Goal: Task Accomplishment & Management: Complete application form

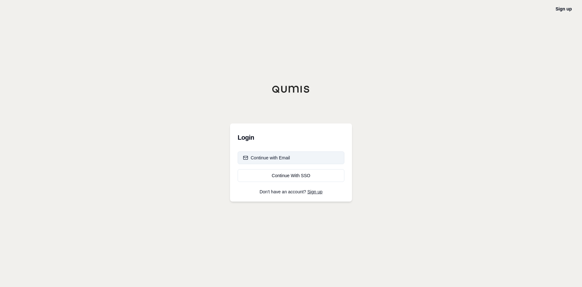
click at [293, 159] on button "Continue with Email" at bounding box center [291, 158] width 107 height 13
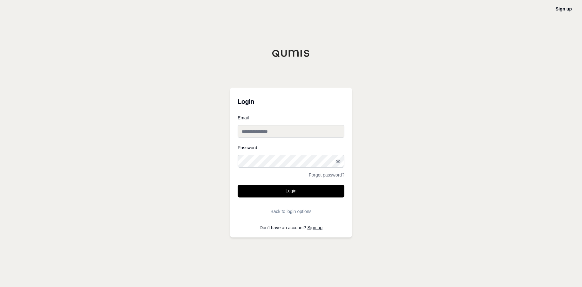
type input "**********"
click at [279, 193] on button "Login" at bounding box center [291, 191] width 107 height 13
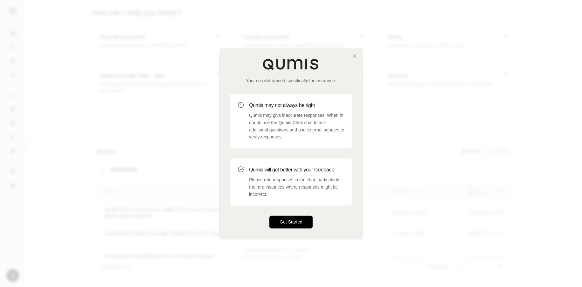
click at [289, 217] on button "Get Started" at bounding box center [290, 222] width 43 height 13
